Goal: Task Accomplishment & Management: Complete application form

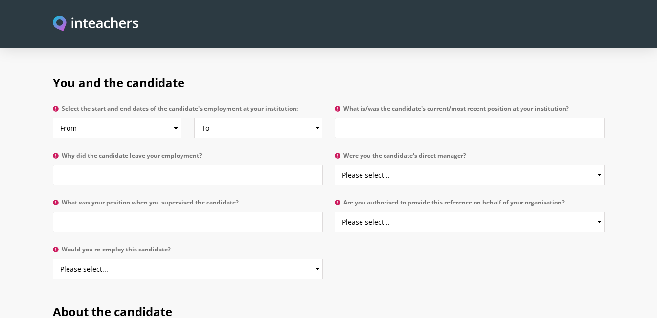
scroll to position [487, 0]
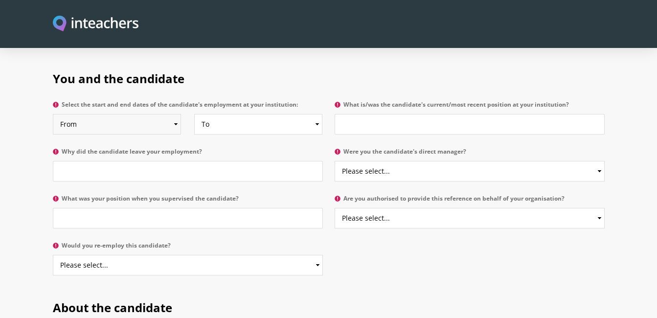
click at [177, 114] on select "From 2025 2024 2023 2022 2021 2020 2019 2018 2017 2016 2015 2014 2013 2012 2011…" at bounding box center [117, 124] width 128 height 21
select select "2024"
click at [53, 114] on select "From 2025 2024 2023 2022 2021 2020 2019 2018 2017 2016 2015 2014 2013 2012 2011…" at bounding box center [117, 124] width 128 height 21
click at [228, 114] on select "To Currently 2025 2024 2023 2022 2021 2020 2019 2018 2017 2016 2015 2014 2013 2…" at bounding box center [258, 124] width 128 height 21
select select "2025"
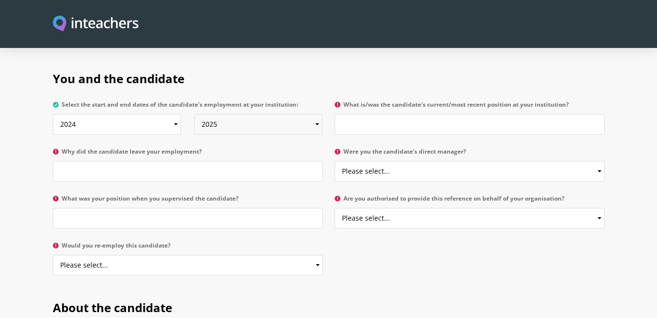
click at [194, 114] on select "To Currently 2025 2024 2023 2022 2021 2020 2019 2018 2017 2016 2015 2014 2013 2…" at bounding box center [258, 124] width 128 height 21
click at [382, 114] on input "What is/was the candidate's current/most recent position at your institution?" at bounding box center [470, 124] width 270 height 21
type input "Class Teacher"
click at [188, 161] on input "Why did the candidate leave your employment?" at bounding box center [188, 171] width 270 height 21
type input "Move to [GEOGRAPHIC_DATA]"
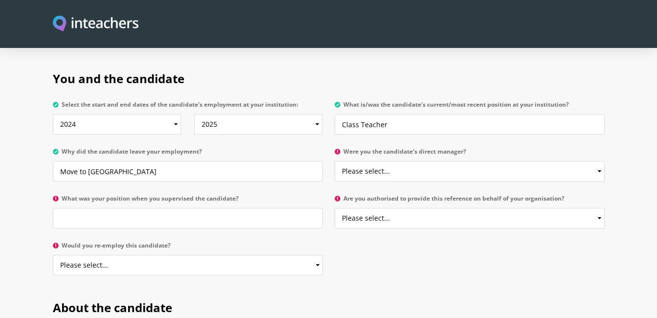
click at [383, 154] on p "Were you the candidate's direct manager? Please select... Yes No" at bounding box center [467, 167] width 276 height 47
click at [378, 161] on select "Please select... Yes No" at bounding box center [470, 171] width 270 height 21
select select "Yes"
click at [335, 161] on select "Please select... Yes No" at bounding box center [470, 171] width 270 height 21
click at [256, 208] on input "What was your position when you supervised the candidate?" at bounding box center [188, 218] width 270 height 21
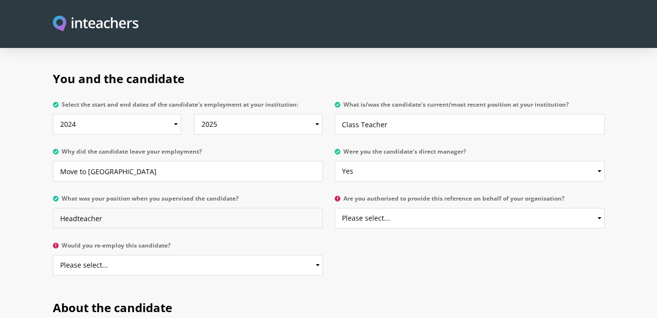
type input "Headteacher"
click at [425, 208] on select "Please select... Yes No" at bounding box center [470, 218] width 270 height 21
select select "Yes"
click at [335, 208] on select "Please select... Yes No" at bounding box center [470, 218] width 270 height 21
click at [248, 255] on select "Please select... Yes No" at bounding box center [188, 265] width 270 height 21
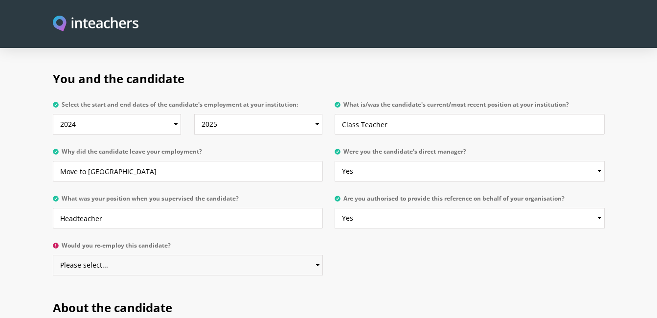
select select "Yes"
click at [53, 255] on select "Please select... Yes No" at bounding box center [188, 265] width 270 height 21
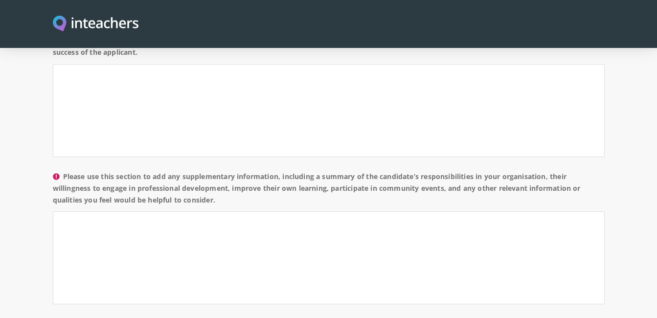
scroll to position [703, 0]
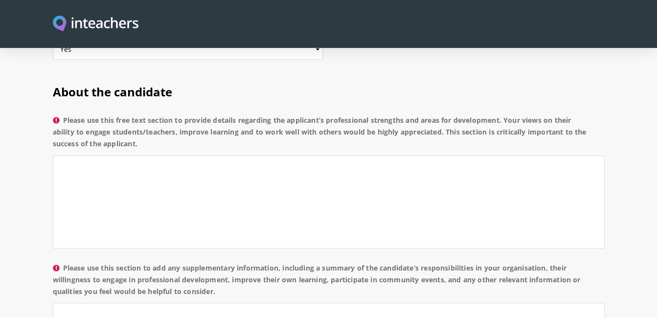
drag, startPoint x: 156, startPoint y: 115, endPoint x: 64, endPoint y: 92, distance: 94.7
click at [64, 114] on label "Please use this free text section to provide details regarding the applicant’s …" at bounding box center [329, 134] width 552 height 41
copy label "Please use this free text section to provide details regarding the applicant’s …"
click at [203, 166] on textarea "Please use this free text section to provide details regarding the applicant’s …" at bounding box center [329, 202] width 552 height 93
paste textarea "has consistently demonstrated strong professional strengths in engaging pupils …"
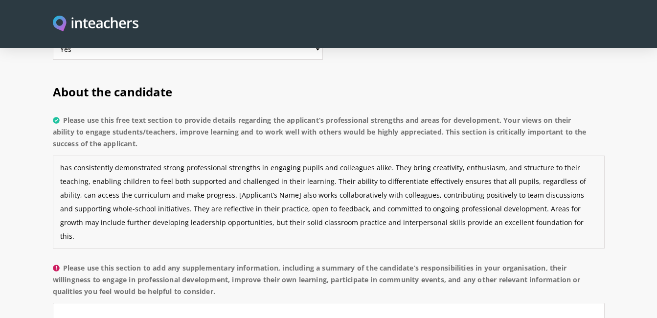
click at [62, 156] on textarea "has consistently demonstrated strong professional strengths in engaging pupils …" at bounding box center [329, 202] width 552 height 93
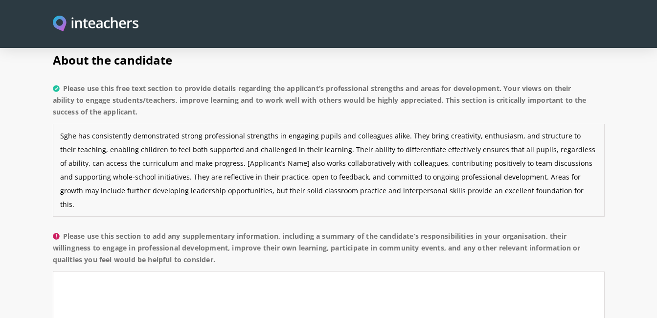
scroll to position [739, 0]
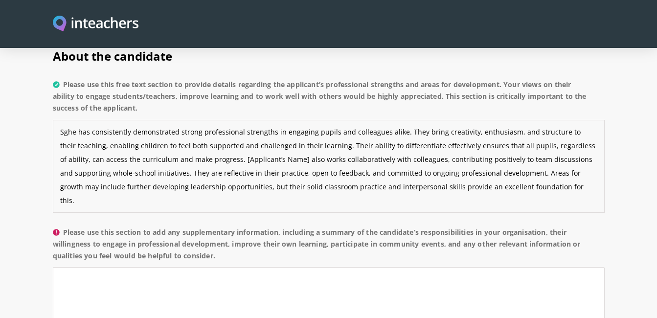
click at [67, 120] on textarea "Sghe has consistently demonstrated strong professional strengths in engaging pu…" at bounding box center [329, 166] width 552 height 93
click at [207, 149] on textarea "She has consistently demonstrated strong professional strengths in engaging pup…" at bounding box center [329, 166] width 552 height 93
paste textarea "She brings creativity, enthusiasm, and structure to her teaching, enabling chil…"
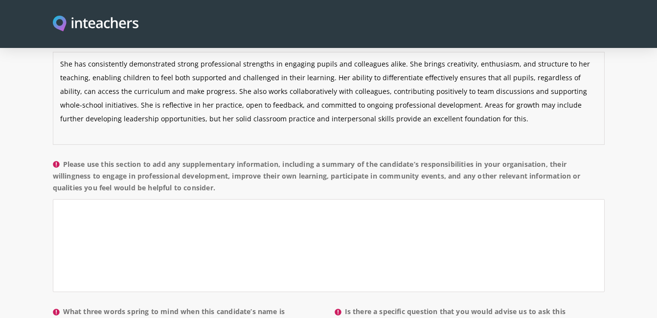
scroll to position [818, 0]
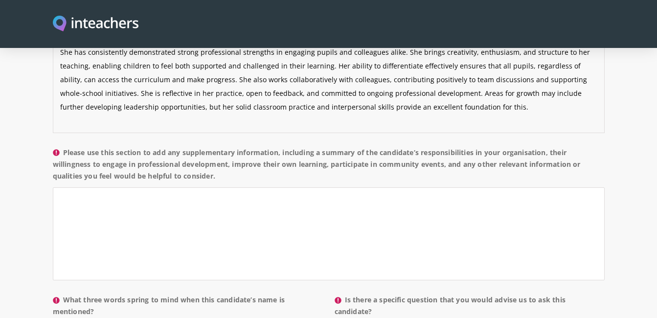
type textarea "She has consistently demonstrated strong professional strengths in engaging pup…"
drag, startPoint x: 240, startPoint y: 149, endPoint x: 65, endPoint y: 122, distance: 176.8
click at [65, 147] on label "Please use this section to add any supplementary information, including a summa…" at bounding box center [329, 167] width 552 height 41
copy label "Please use this section to add any supplementary information, including a summa…"
click at [206, 187] on textarea "Please use this section to add any supplementary information, including a summa…" at bounding box center [329, 233] width 552 height 93
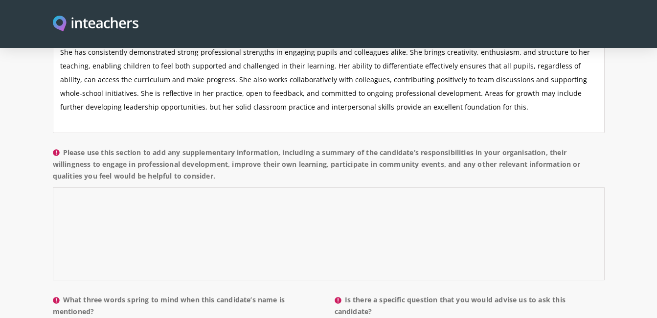
paste textarea "She has successfully completed her ECT induction with commitment and profession…"
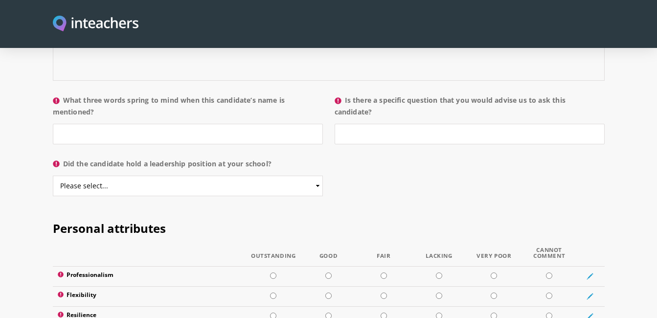
scroll to position [994, 0]
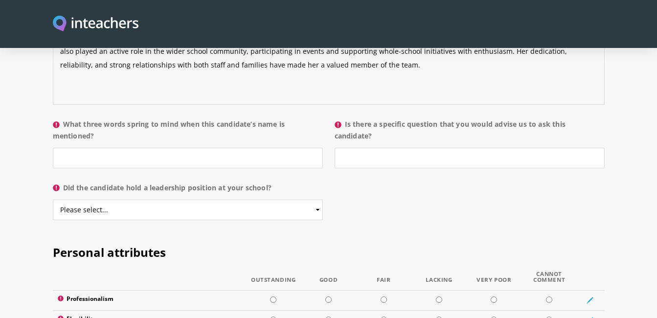
type textarea "She has successfully completed her ECT induction with commitment and profession…"
click at [256, 148] on input "What three words spring to mind when this candidate’s name is mentioned?" at bounding box center [188, 158] width 270 height 21
type input "Kind, Creative, Open"
click at [397, 148] on input "Is there a specific question that you would advise us to ask this candidate?" at bounding box center [470, 158] width 270 height 21
type input "No"
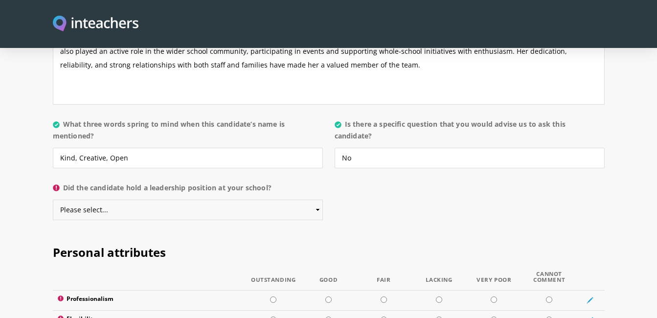
click at [261, 200] on select "Please select... Yes No" at bounding box center [188, 210] width 270 height 21
select select "No"
click at [53, 200] on select "Please select... Yes No" at bounding box center [188, 210] width 270 height 21
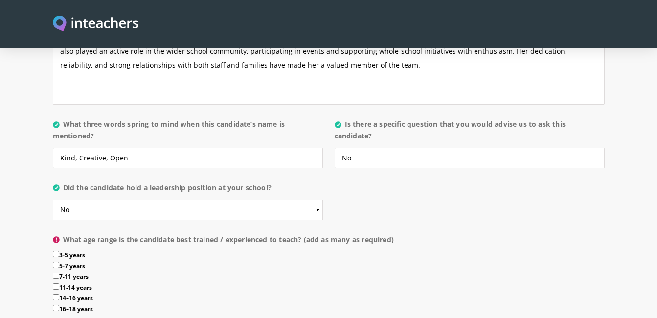
click at [59, 262] on input "5-7 years" at bounding box center [56, 265] width 6 height 6
checkbox input "true"
click at [57, 272] on input "7-11 years" at bounding box center [56, 275] width 6 height 6
checkbox input "true"
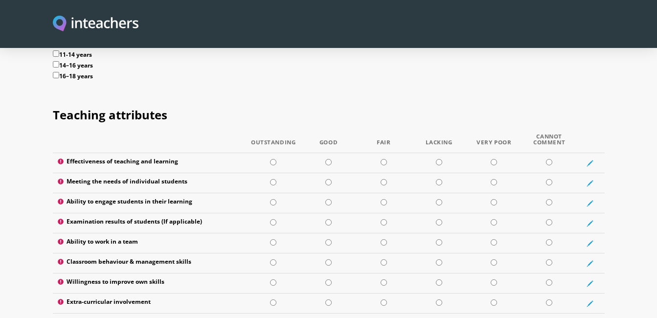
scroll to position [1236, 0]
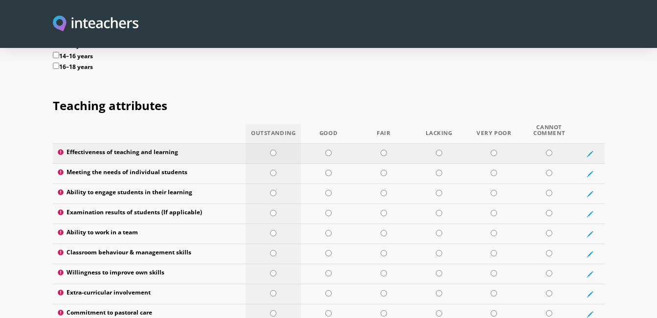
click at [282, 144] on td at bounding box center [273, 154] width 55 height 20
radio input "true"
click at [272, 170] on input "radio" at bounding box center [273, 173] width 6 height 6
radio input "true"
click at [274, 190] on input "radio" at bounding box center [273, 193] width 6 height 6
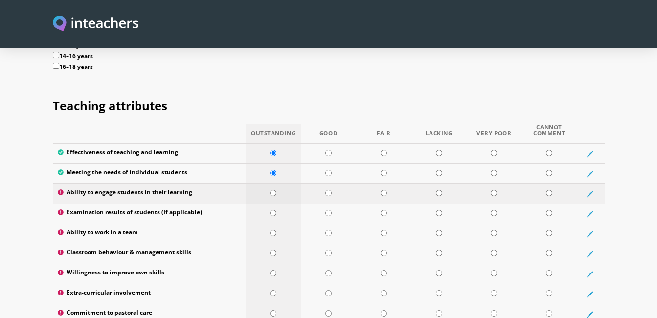
radio input "true"
click at [272, 204] on td at bounding box center [273, 214] width 55 height 20
radio input "true"
click at [272, 230] on input "radio" at bounding box center [273, 233] width 6 height 6
radio input "true"
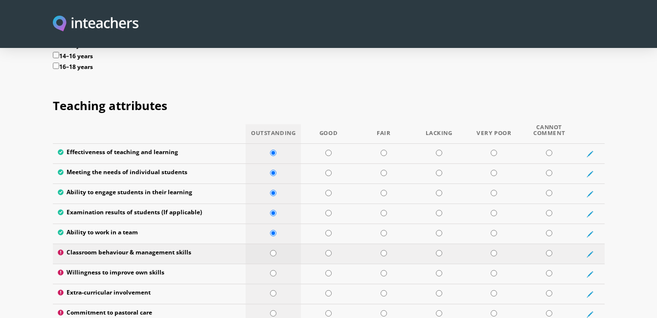
click at [273, 244] on td at bounding box center [273, 254] width 55 height 20
radio input "true"
click at [272, 264] on td at bounding box center [273, 274] width 55 height 20
radio input "true"
click at [272, 284] on td at bounding box center [273, 294] width 55 height 20
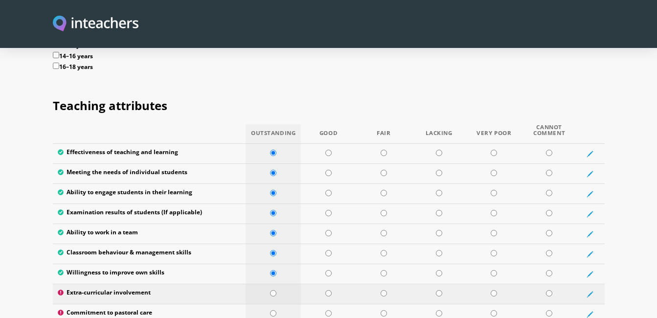
radio input "true"
click at [270, 310] on input "radio" at bounding box center [273, 313] width 6 height 6
radio input "true"
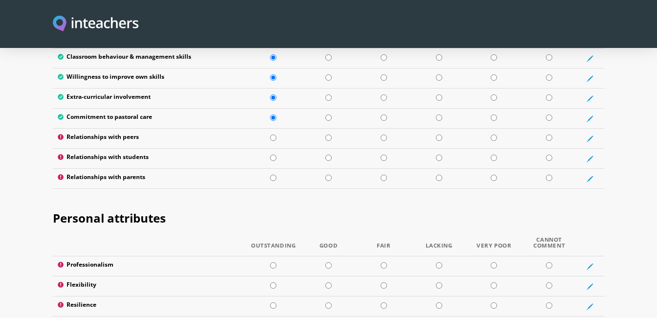
scroll to position [1446, 0]
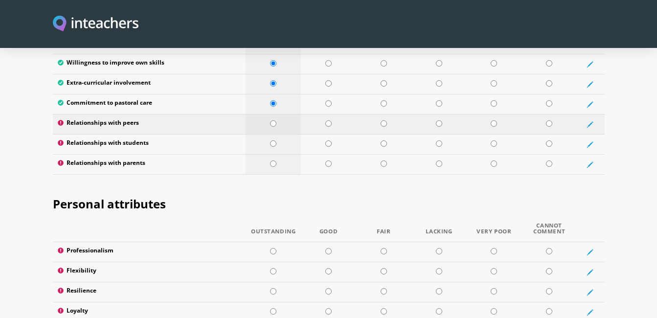
click at [278, 114] on td at bounding box center [273, 124] width 55 height 20
radio input "true"
click at [271, 140] on input "radio" at bounding box center [273, 143] width 6 height 6
radio input "true"
click at [272, 155] on td at bounding box center [273, 165] width 55 height 20
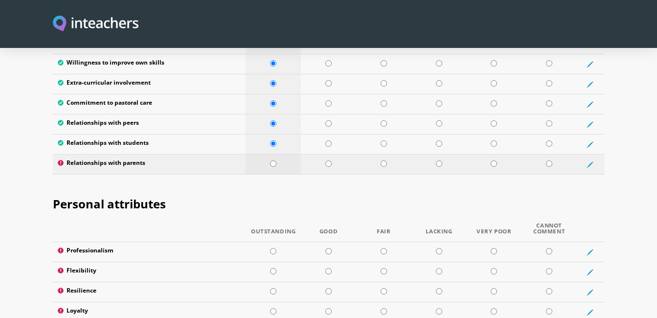
radio input "true"
click at [270, 242] on td at bounding box center [273, 252] width 55 height 20
radio input "true"
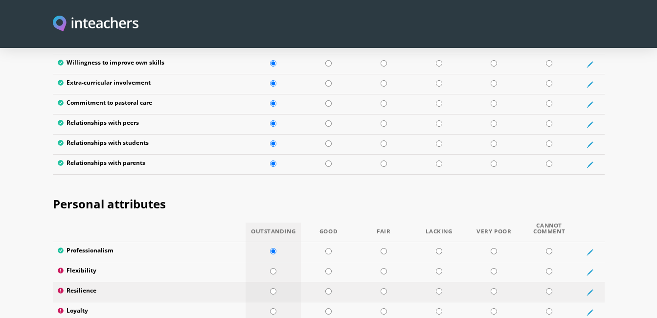
click at [276, 282] on td at bounding box center [273, 292] width 55 height 20
radio input "true"
click at [276, 268] on input "radio" at bounding box center [273, 271] width 6 height 6
radio input "true"
click at [276, 308] on input "radio" at bounding box center [273, 311] width 6 height 6
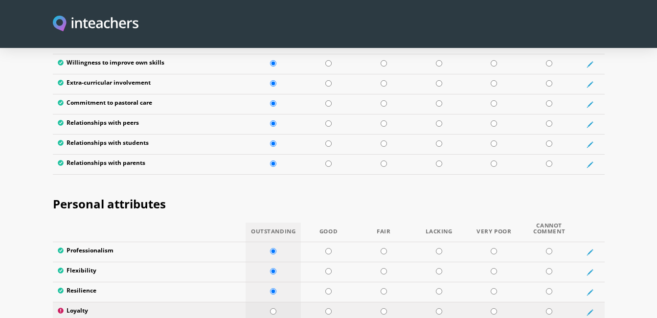
radio input "true"
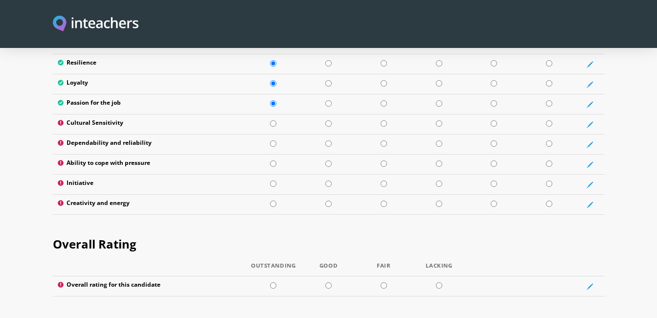
scroll to position [1660, 0]
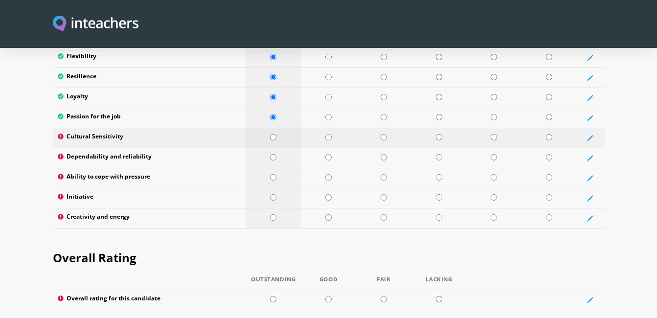
click at [272, 134] on input "radio" at bounding box center [273, 137] width 6 height 6
radio input "true"
click at [272, 154] on input "radio" at bounding box center [273, 157] width 6 height 6
radio input "true"
click at [272, 174] on input "radio" at bounding box center [273, 177] width 6 height 6
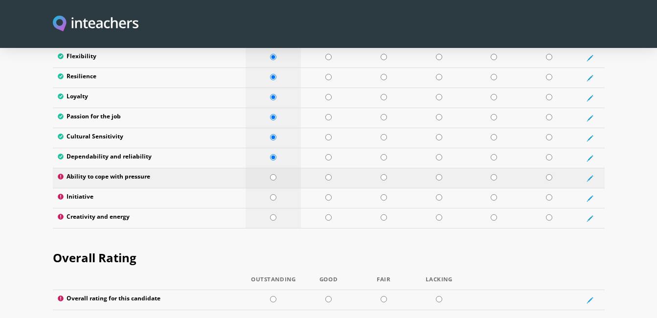
radio input "true"
click at [272, 188] on td at bounding box center [273, 198] width 55 height 20
radio input "true"
click at [272, 214] on input "radio" at bounding box center [273, 217] width 6 height 6
radio input "true"
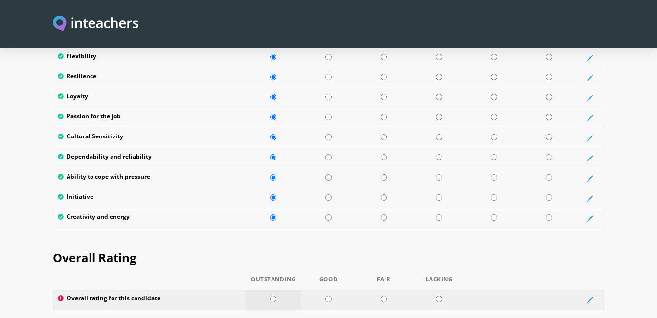
click at [275, 296] on input "radio" at bounding box center [273, 299] width 6 height 6
radio input "true"
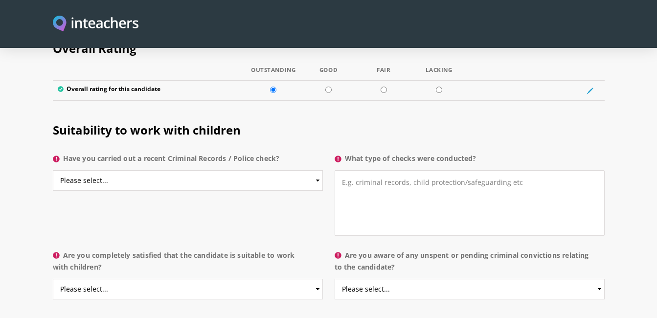
scroll to position [1888, 0]
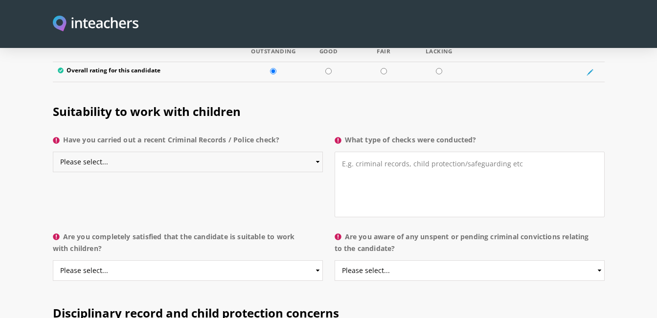
click at [265, 152] on select "Please select... Yes No Do not know" at bounding box center [188, 162] width 270 height 21
select select "Yes"
click at [53, 152] on select "Please select... Yes No Do not know" at bounding box center [188, 162] width 270 height 21
click at [393, 152] on textarea "What type of checks were conducted?" at bounding box center [470, 185] width 270 height 66
type textarea "Enhanced"
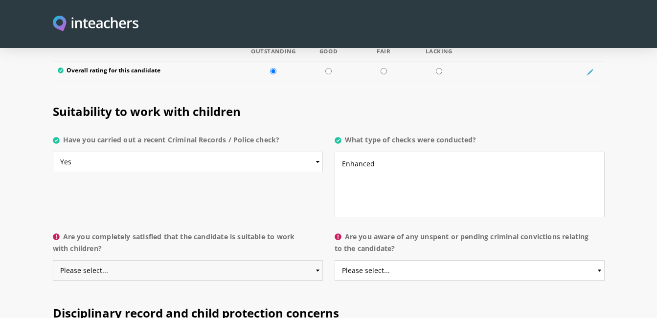
click at [257, 260] on select "Please select... Yes No Do not know" at bounding box center [188, 270] width 270 height 21
select select "Yes"
click at [53, 260] on select "Please select... Yes No Do not know" at bounding box center [188, 270] width 270 height 21
click at [413, 260] on select "Please select... Yes No Do not know" at bounding box center [470, 270] width 270 height 21
select select "No"
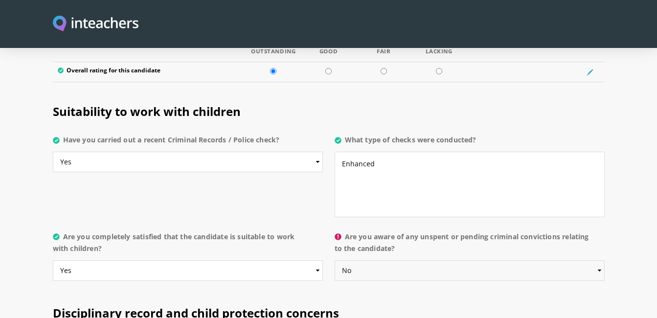
click at [335, 260] on select "Please select... Yes No Do not know" at bounding box center [470, 270] width 270 height 21
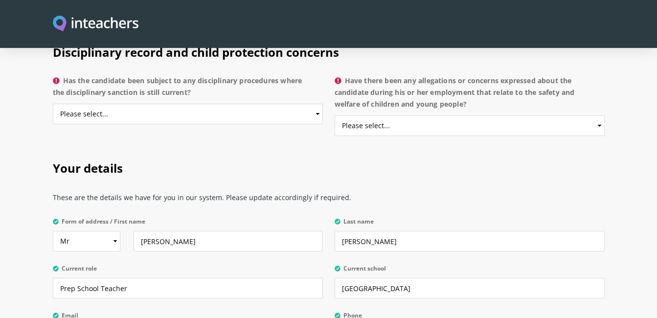
scroll to position [2154, 0]
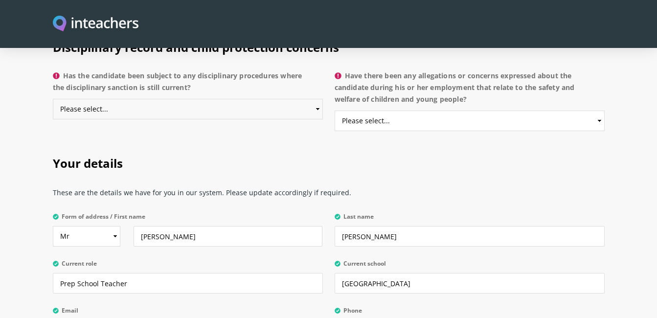
click at [281, 99] on select "Please select... Yes No Do not know" at bounding box center [188, 109] width 270 height 21
select select "No"
click at [53, 99] on select "Please select... Yes No Do not know" at bounding box center [188, 109] width 270 height 21
click at [445, 111] on select "Please select... Yes No Do not know" at bounding box center [470, 121] width 270 height 21
select select "No"
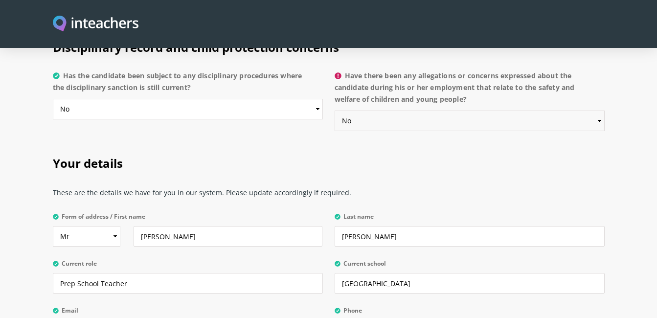
click at [335, 111] on select "Please select... Yes No Do not know" at bounding box center [470, 121] width 270 height 21
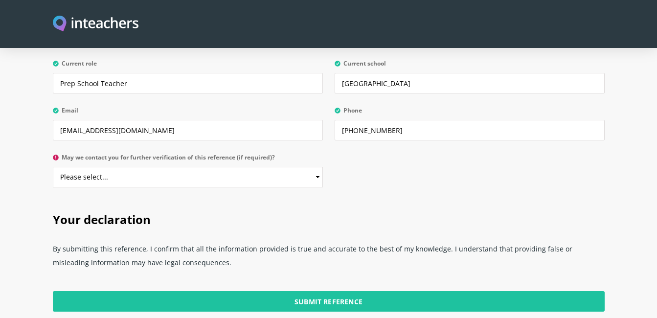
scroll to position [2330, 0]
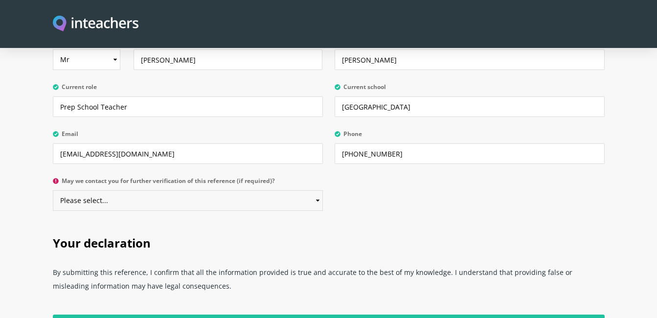
click at [242, 190] on select "Please select... Yes No" at bounding box center [188, 200] width 270 height 21
select select "Yes"
click at [53, 190] on select "Please select... Yes No" at bounding box center [188, 200] width 270 height 21
